Goal: Task Accomplishment & Management: Use online tool/utility

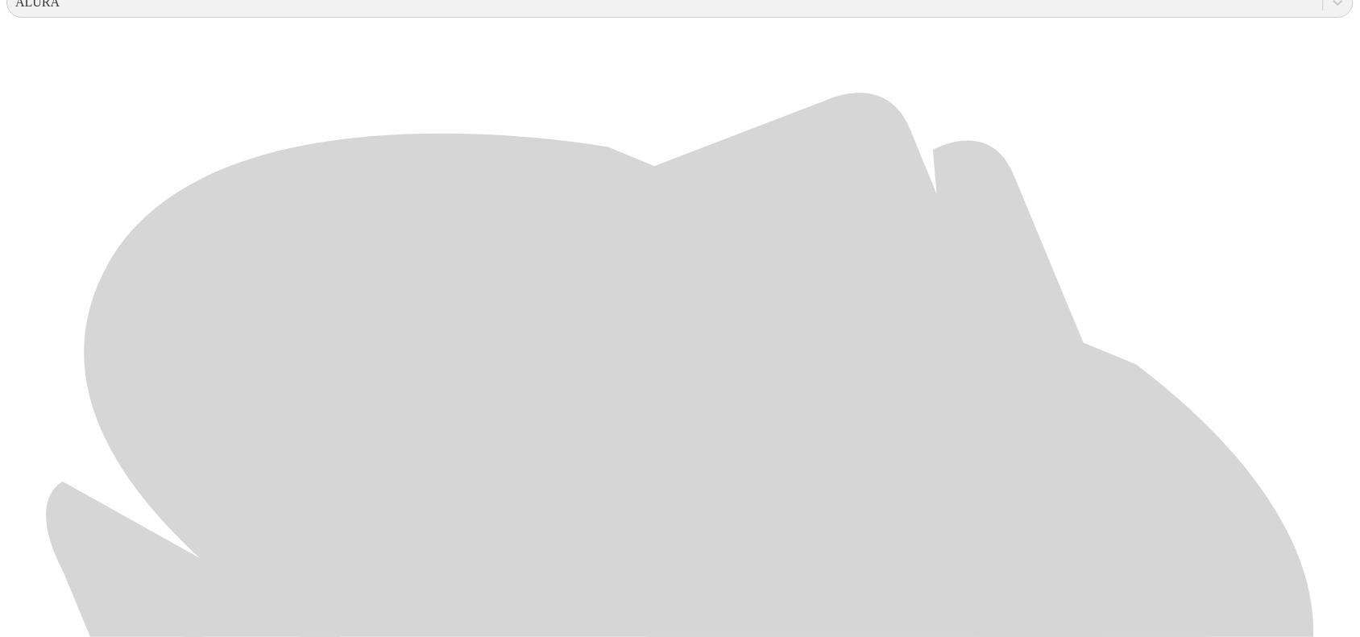
scroll to position [761, 0]
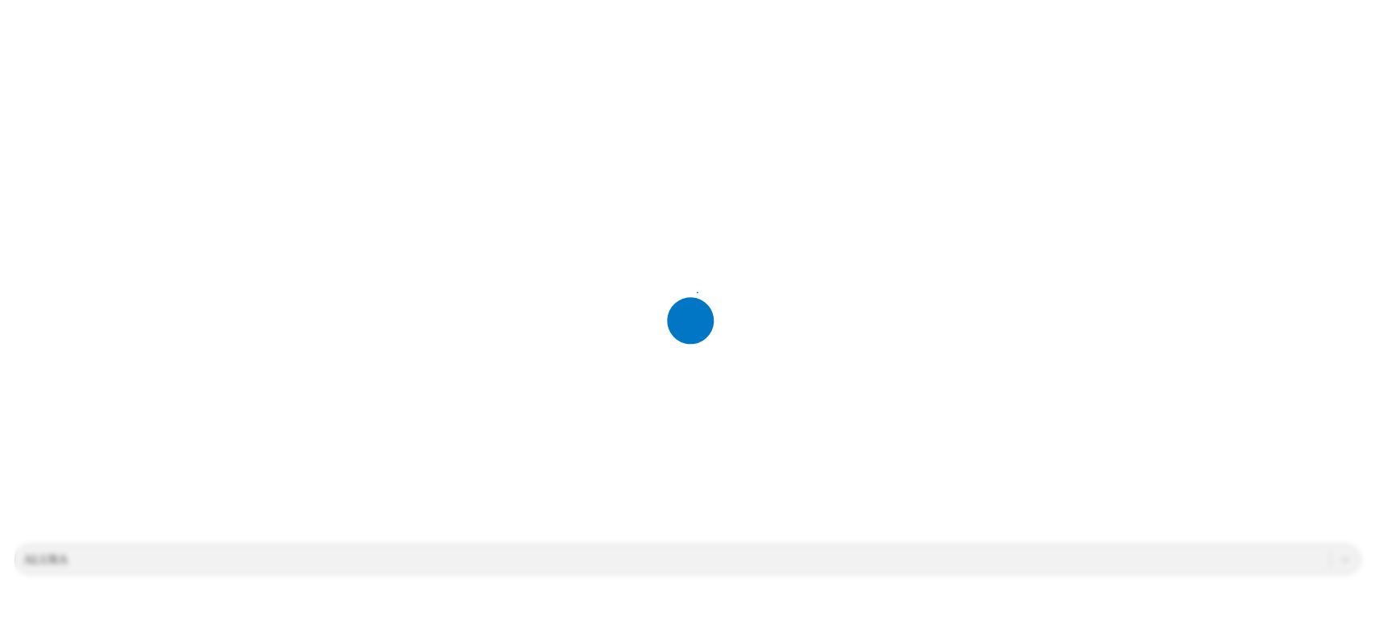
scroll to position [0, 0]
